Goal: Information Seeking & Learning: Learn about a topic

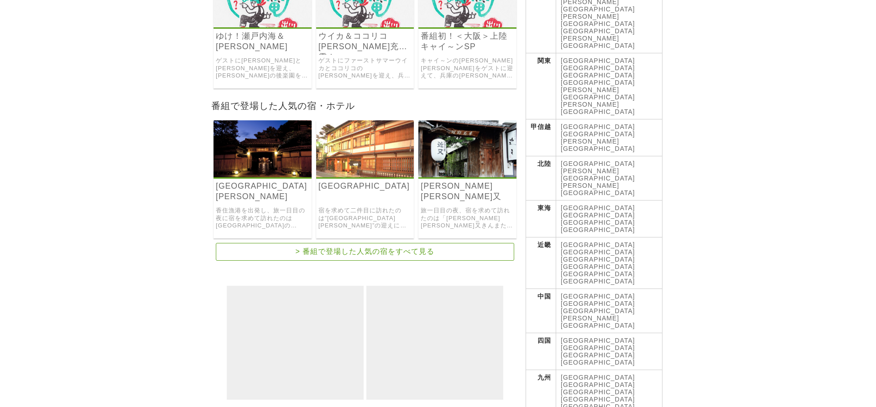
scroll to position [197, 0]
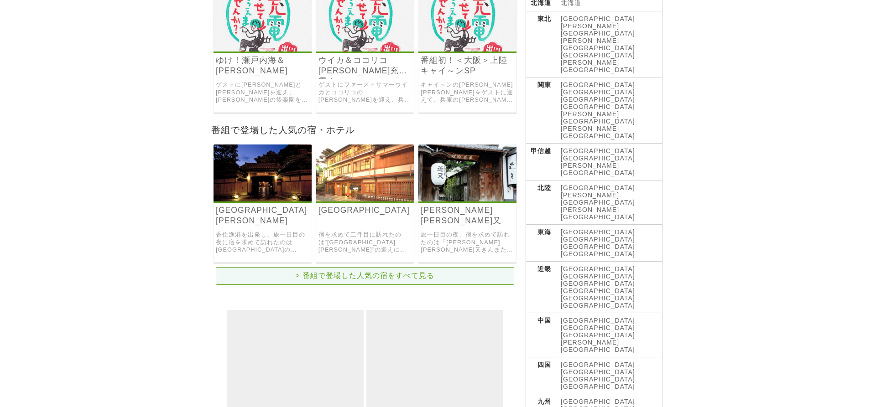
click at [408, 271] on link "> 番組で登場した人気の宿をすべて見る" at bounding box center [365, 276] width 298 height 18
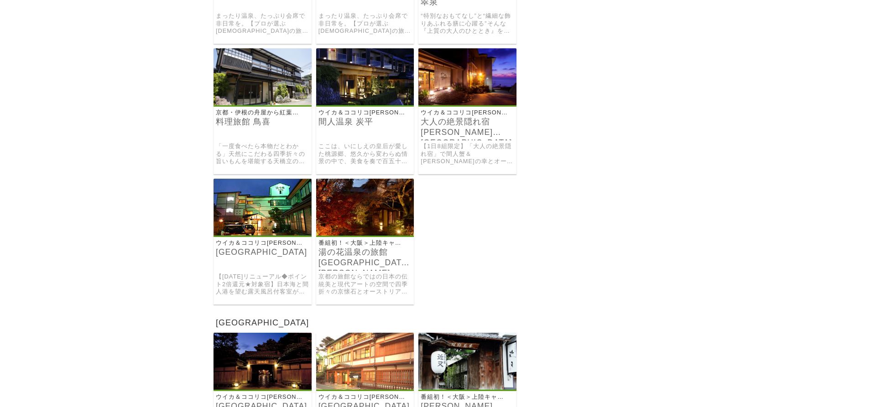
scroll to position [5781, 0]
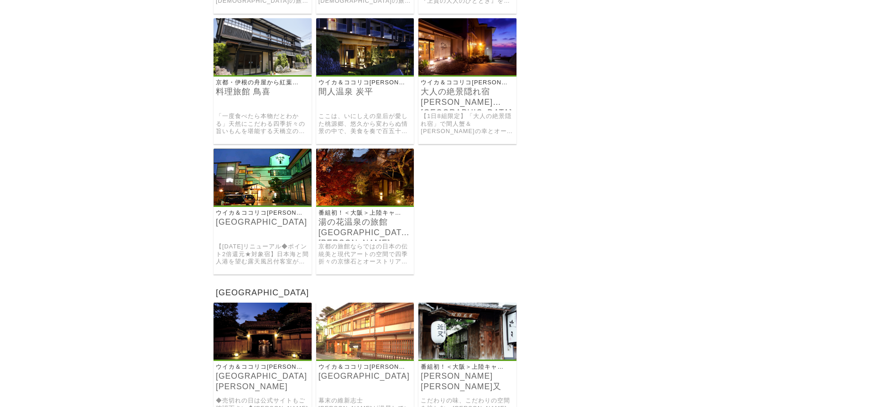
click at [362, 97] on link "間人温泉 炭平" at bounding box center [365, 92] width 94 height 10
click at [353, 97] on link "間人温泉 炭平" at bounding box center [365, 92] width 94 height 10
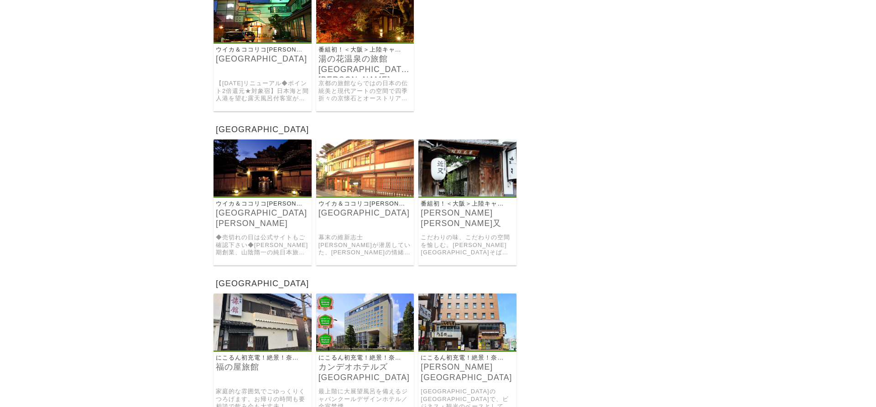
scroll to position [5978, 0]
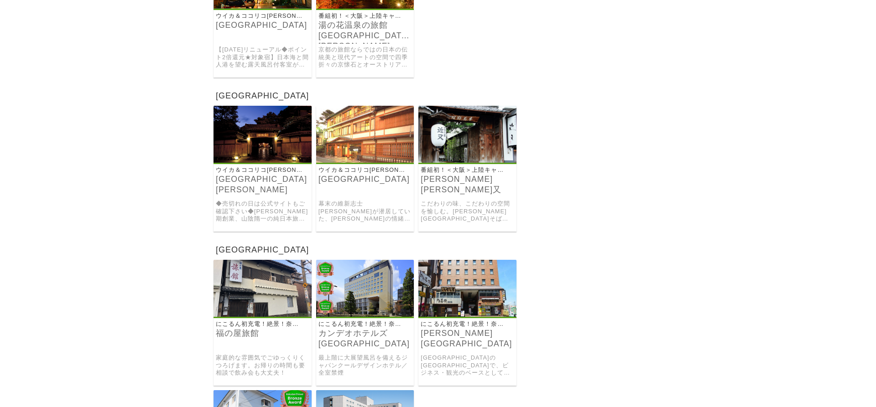
click at [263, 174] on p "ウイカ＆ココリコ[PERSON_NAME]充電！[GEOGRAPHIC_DATA]" at bounding box center [259, 171] width 91 height 8
click at [268, 163] on img at bounding box center [263, 134] width 98 height 57
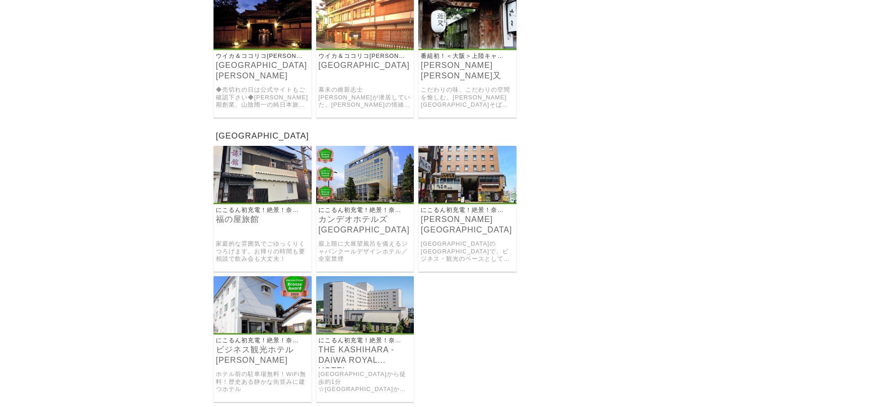
scroll to position [6109, 0]
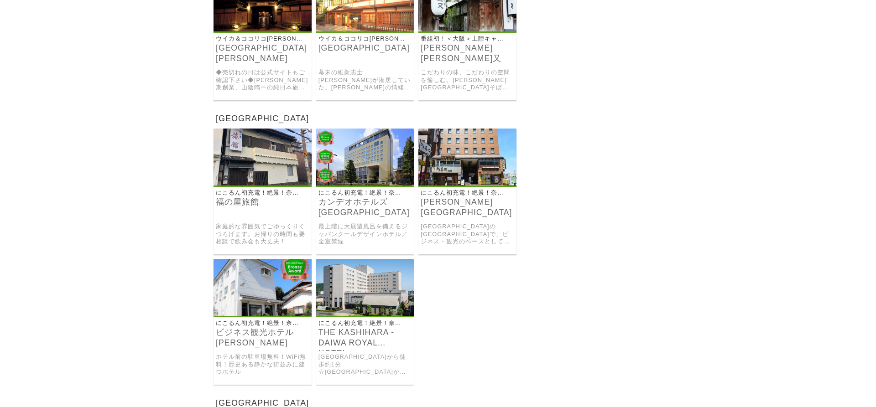
click at [361, 31] on img at bounding box center [365, 2] width 98 height 57
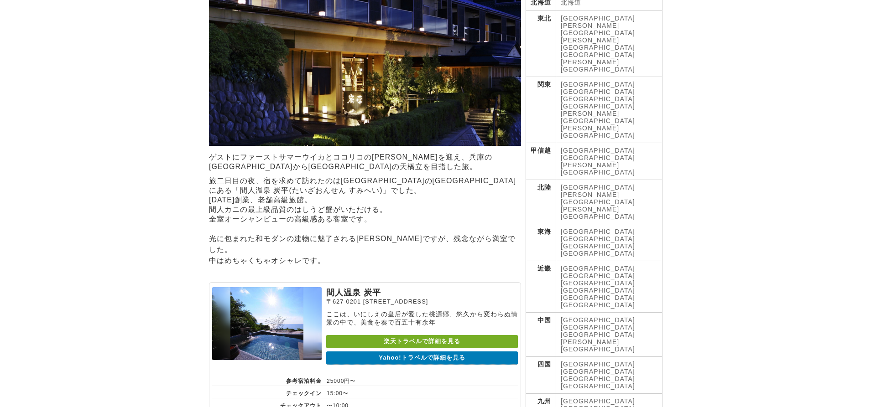
scroll to position [197, 0]
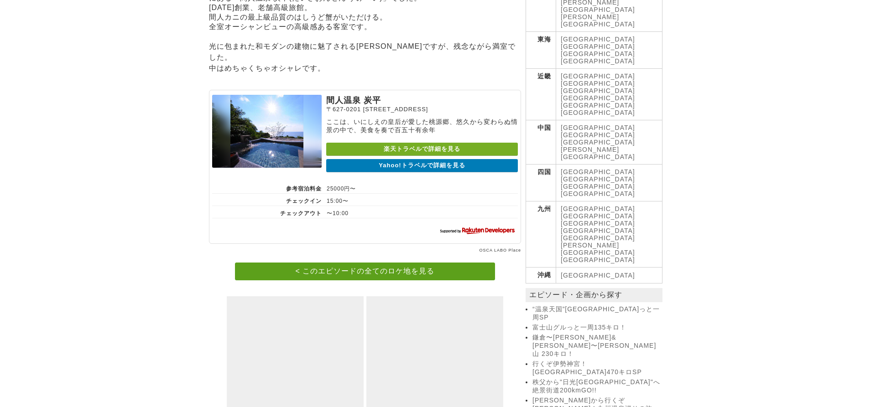
scroll to position [394, 0]
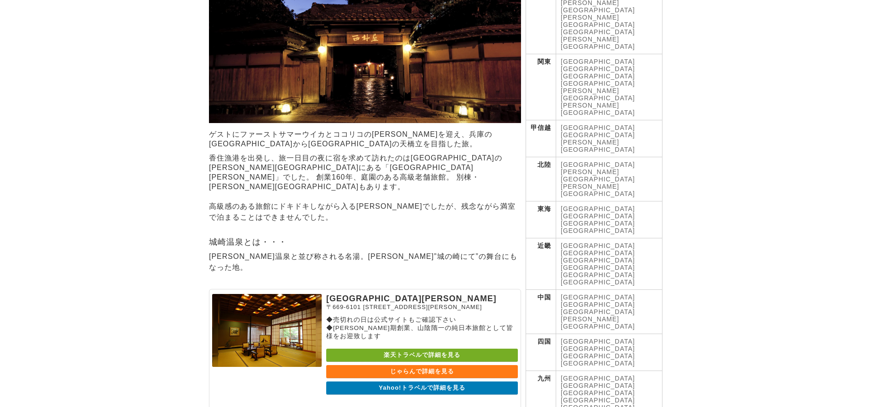
scroll to position [215, 0]
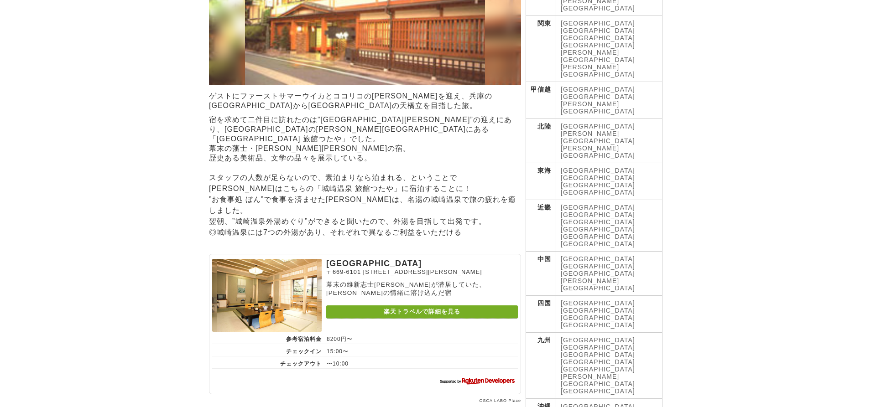
scroll to position [197, 0]
